Goal: Task Accomplishment & Management: Use online tool/utility

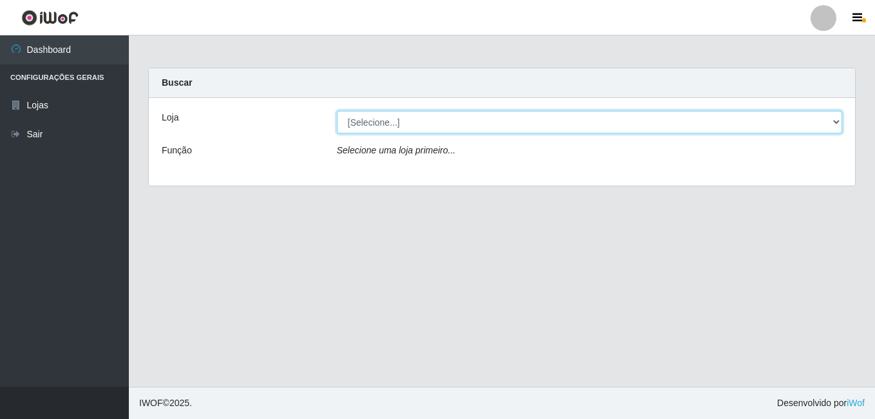
click at [397, 118] on select "[Selecione...] Bemais Supermercados - B9 Bessa" at bounding box center [590, 122] width 506 height 23
select select "410"
click at [337, 111] on select "[Selecione...] Bemais Supermercados - B9 Bessa" at bounding box center [590, 122] width 506 height 23
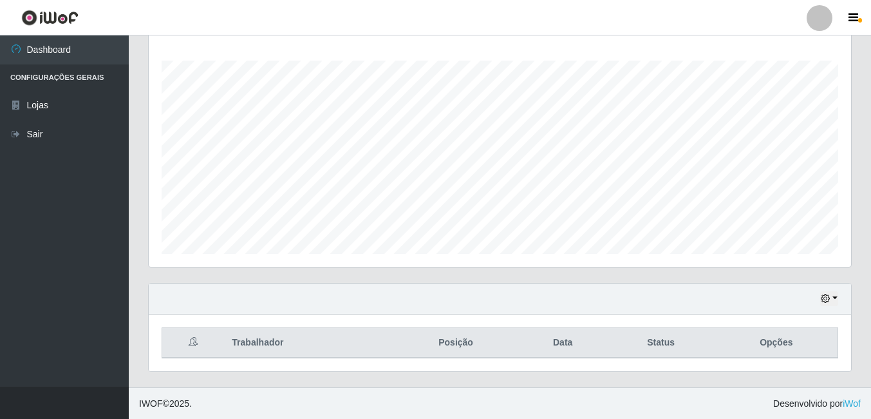
scroll to position [207, 0]
click at [479, 291] on button "button" at bounding box center [829, 297] width 18 height 15
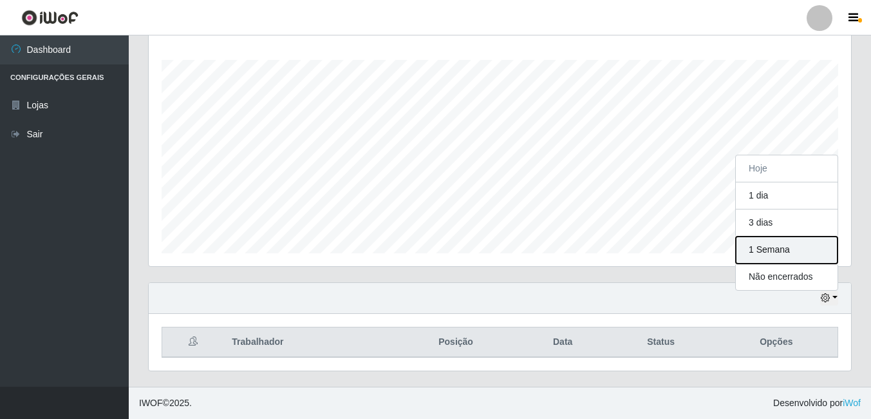
click at [479, 245] on button "1 Semana" at bounding box center [787, 249] width 102 height 27
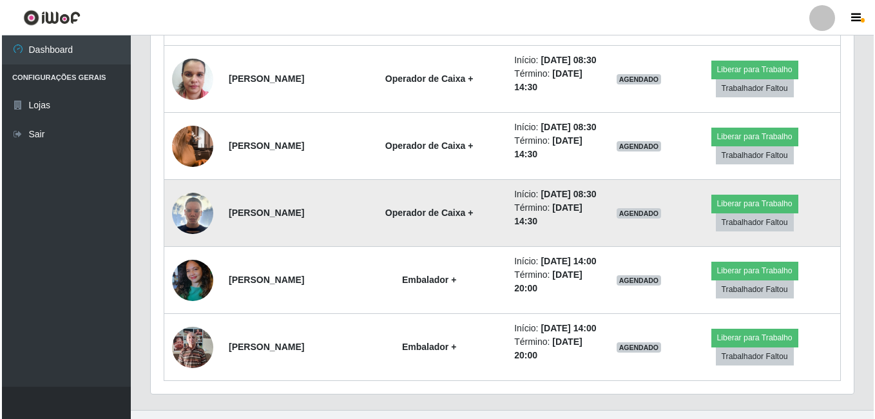
scroll to position [810, 0]
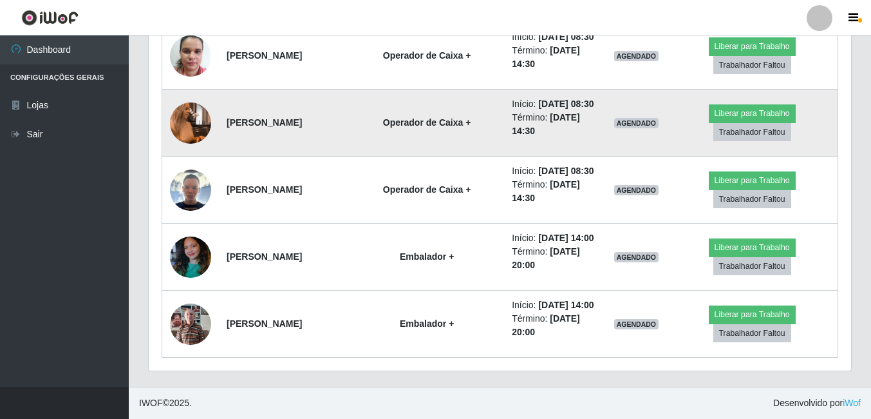
click at [200, 124] on img at bounding box center [190, 122] width 41 height 73
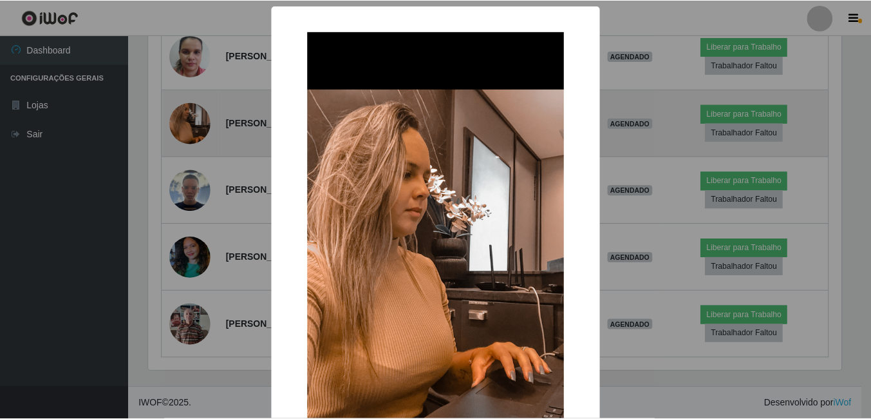
scroll to position [267, 696]
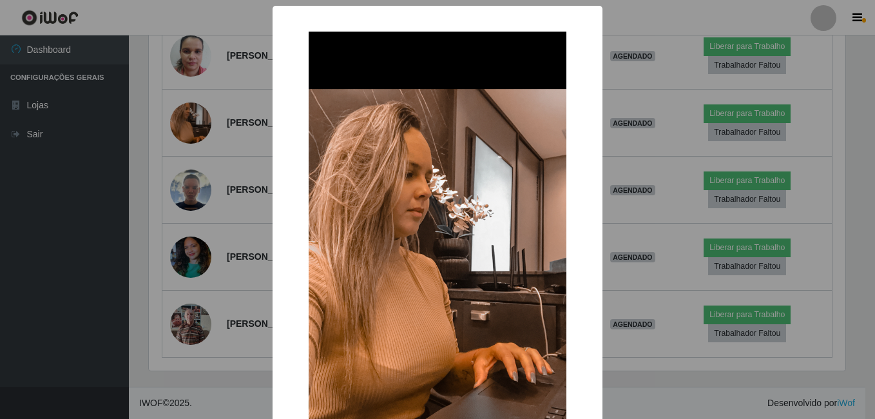
click at [233, 184] on div "× OK Cancel" at bounding box center [437, 209] width 875 height 419
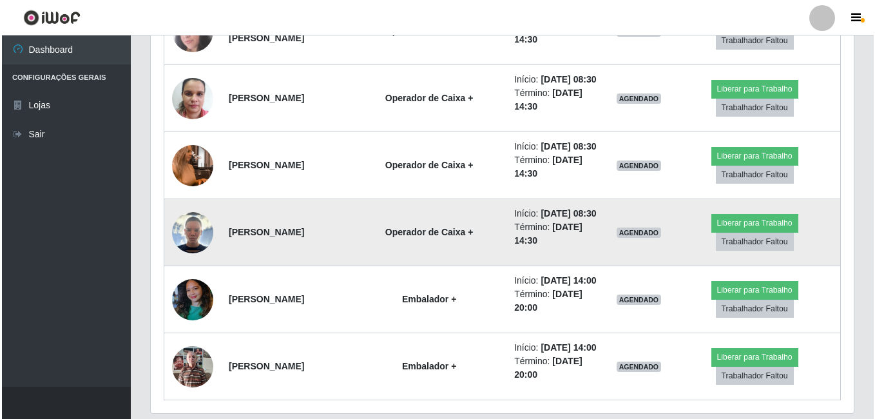
scroll to position [746, 0]
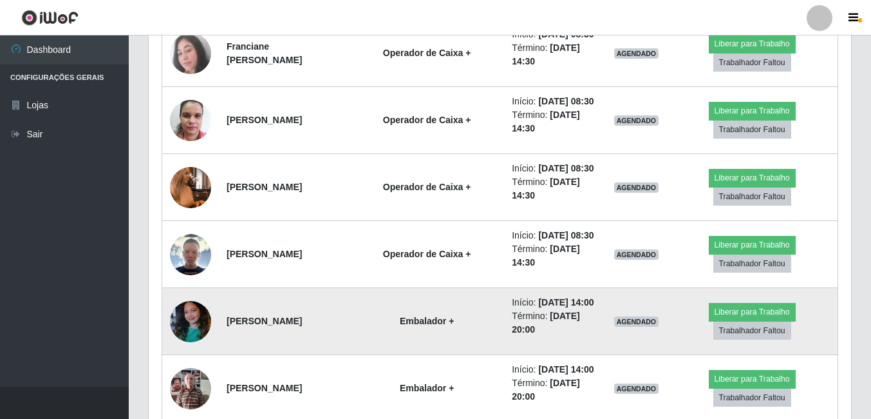
click at [176, 318] on img at bounding box center [190, 321] width 41 height 55
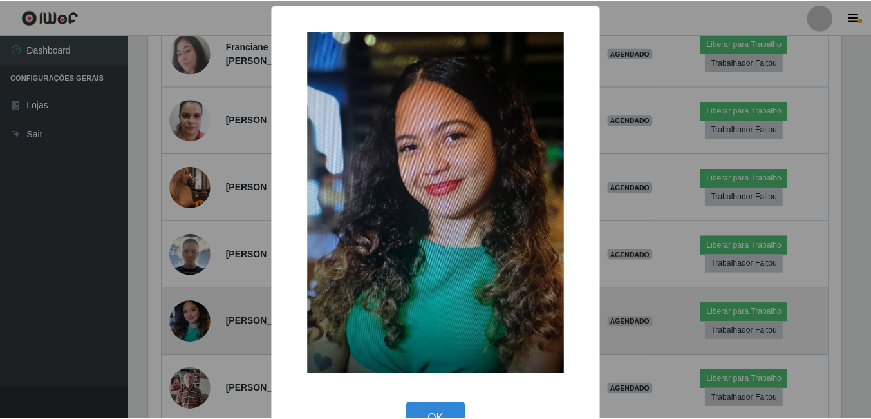
scroll to position [267, 696]
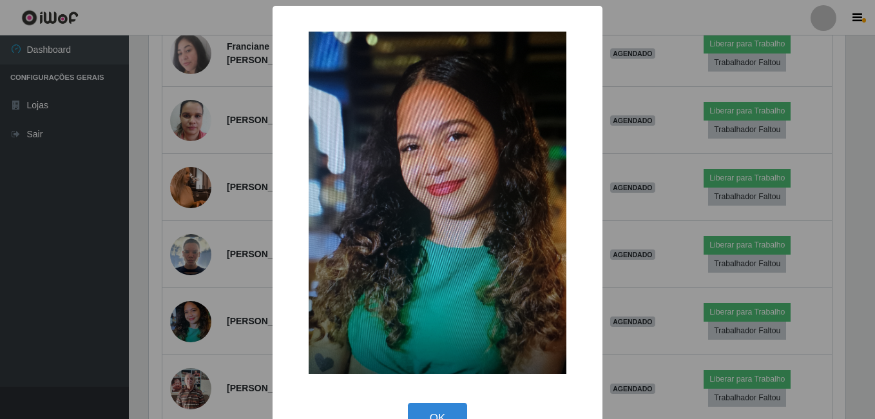
click at [111, 292] on div "× OK Cancel" at bounding box center [437, 209] width 875 height 419
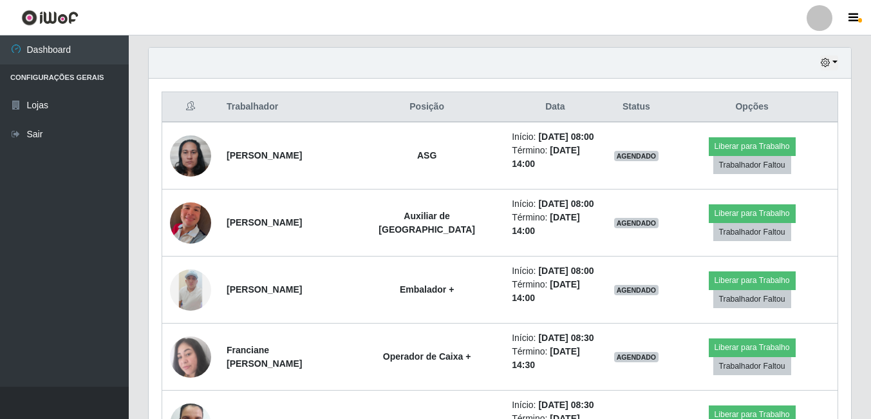
scroll to position [424, 0]
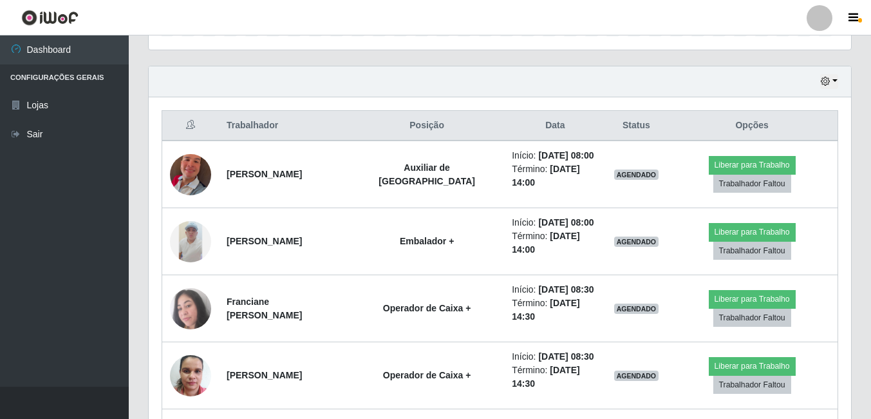
click at [479, 33] on header "Perfil Alterar Senha Sair" at bounding box center [435, 17] width 871 height 35
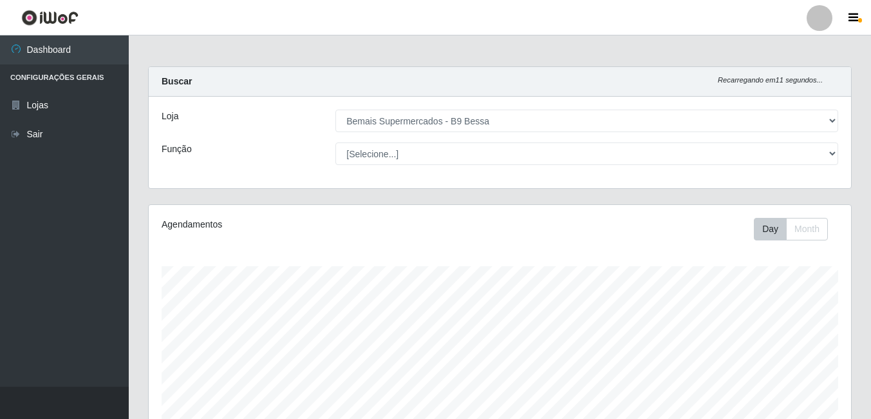
scroll to position [0, 0]
